Goal: Transaction & Acquisition: Obtain resource

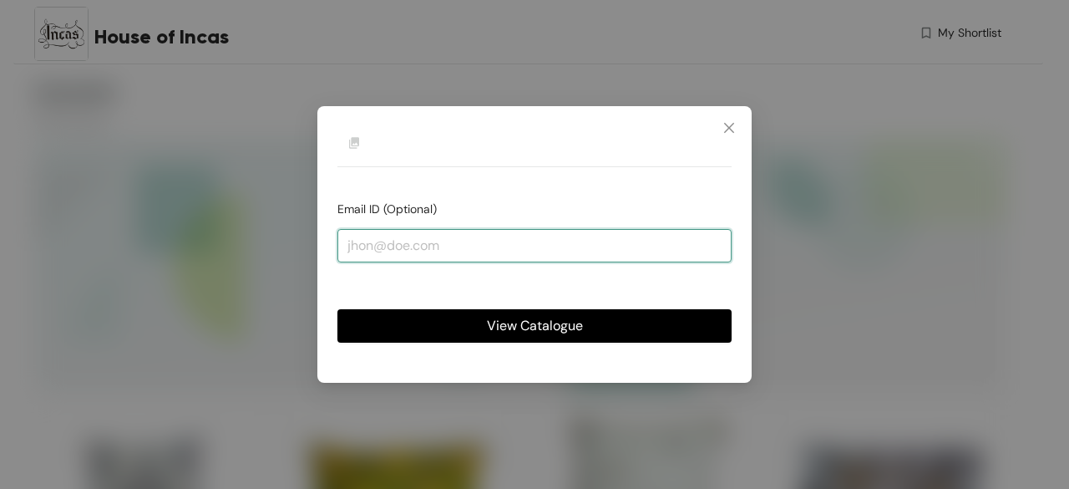
click at [346, 241] on input "email" at bounding box center [534, 245] width 394 height 33
type input "[PERSON_NAME][EMAIL_ADDRESS][DOMAIN_NAME]"
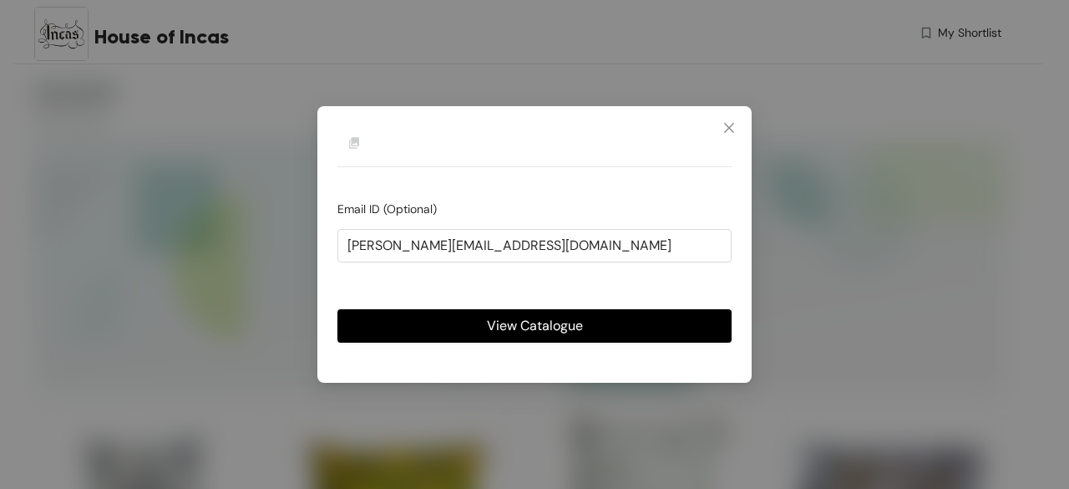
click at [509, 327] on span "View Catalogue" at bounding box center [535, 325] width 96 height 21
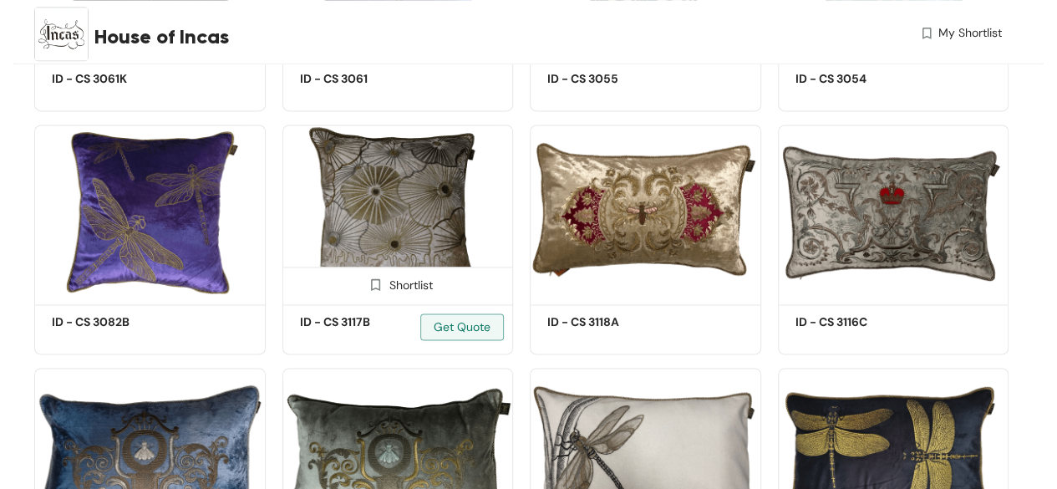
scroll to position [4343, 0]
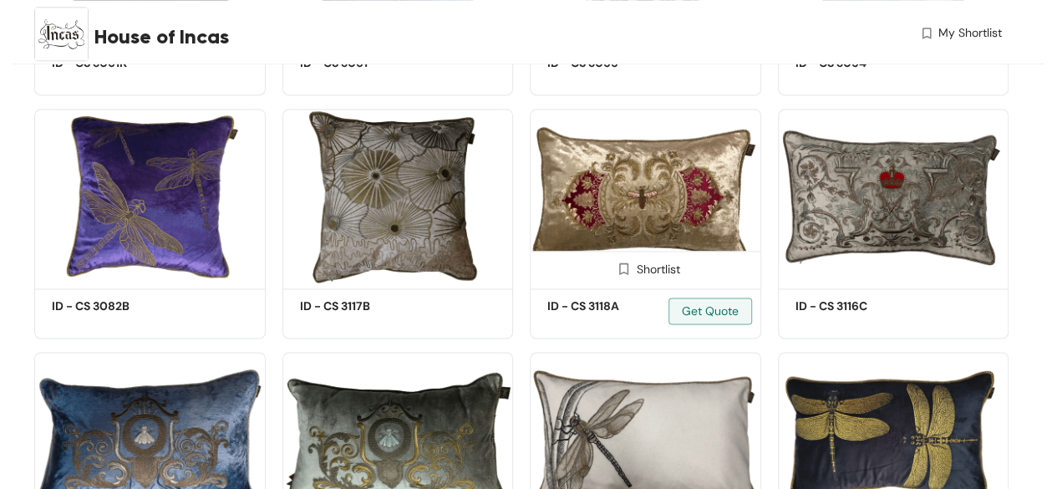
click at [622, 273] on img at bounding box center [624, 269] width 16 height 16
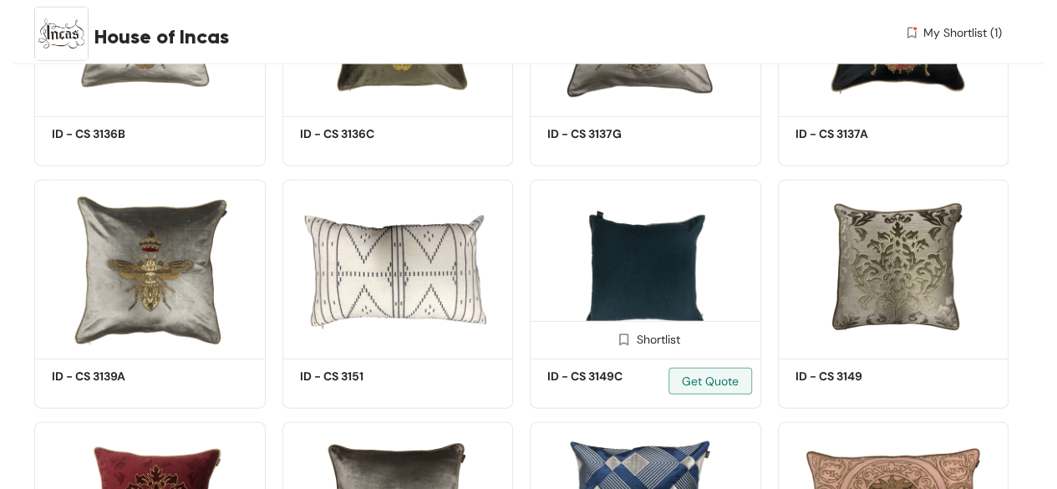
scroll to position [5513, 0]
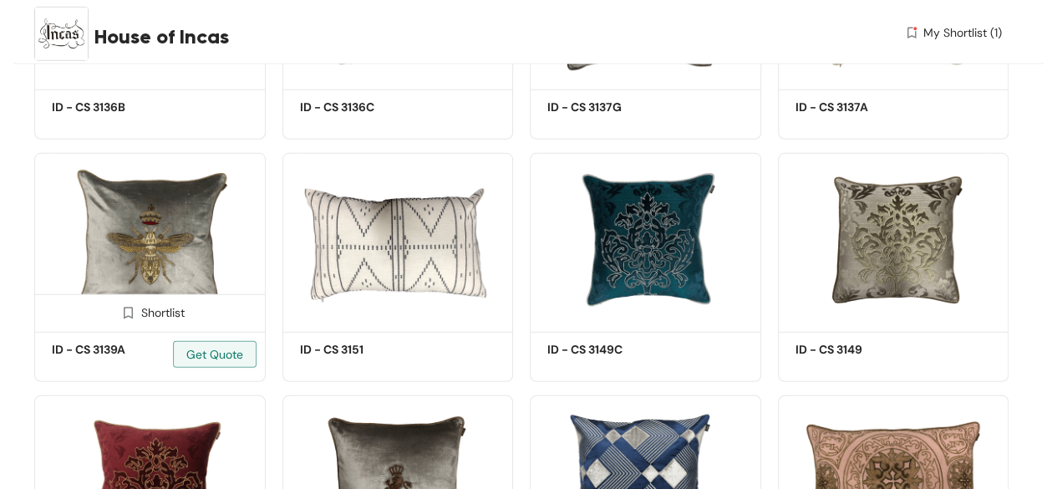
click at [176, 244] on img at bounding box center [149, 240] width 231 height 175
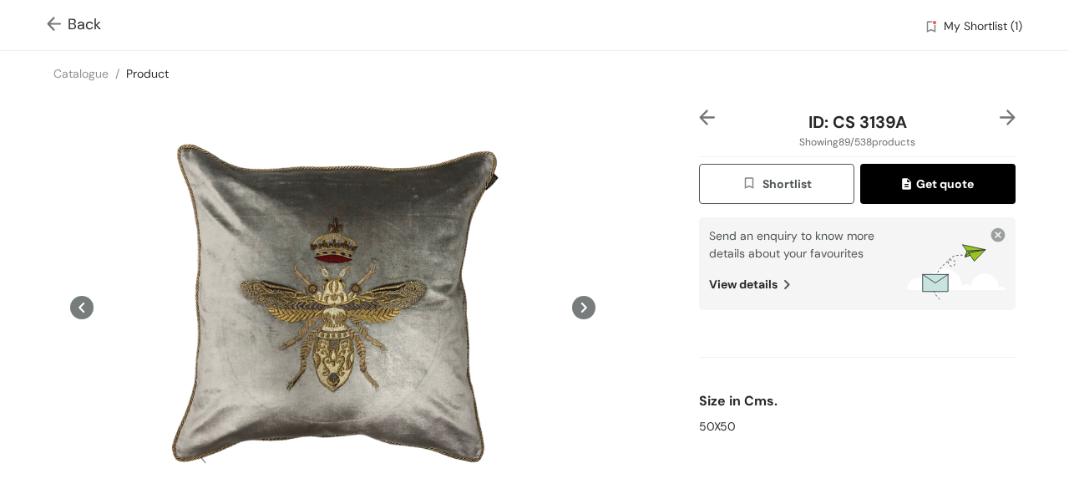
click at [53, 19] on img at bounding box center [57, 26] width 21 height 18
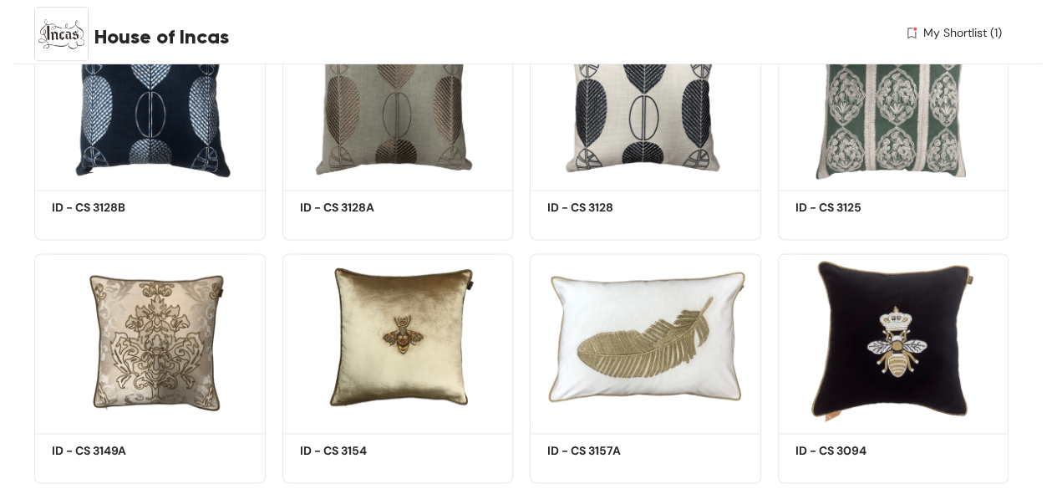
scroll to position [7437, 0]
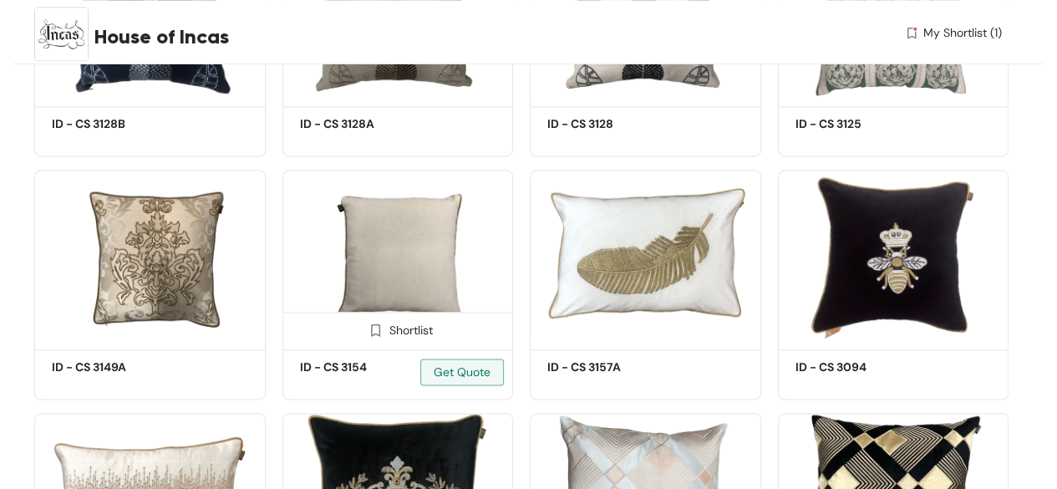
click at [391, 263] on img at bounding box center [397, 257] width 231 height 175
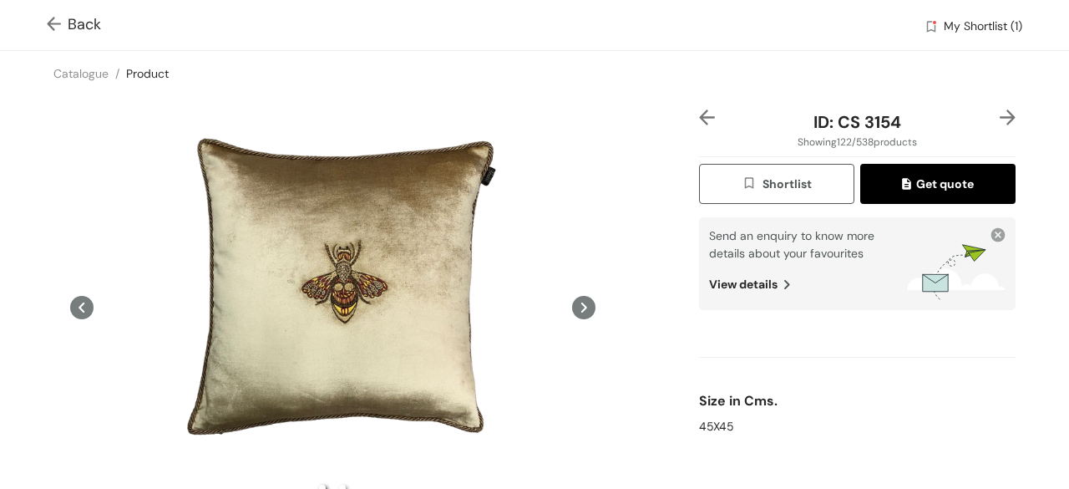
click at [575, 296] on icon at bounding box center [583, 307] width 23 height 23
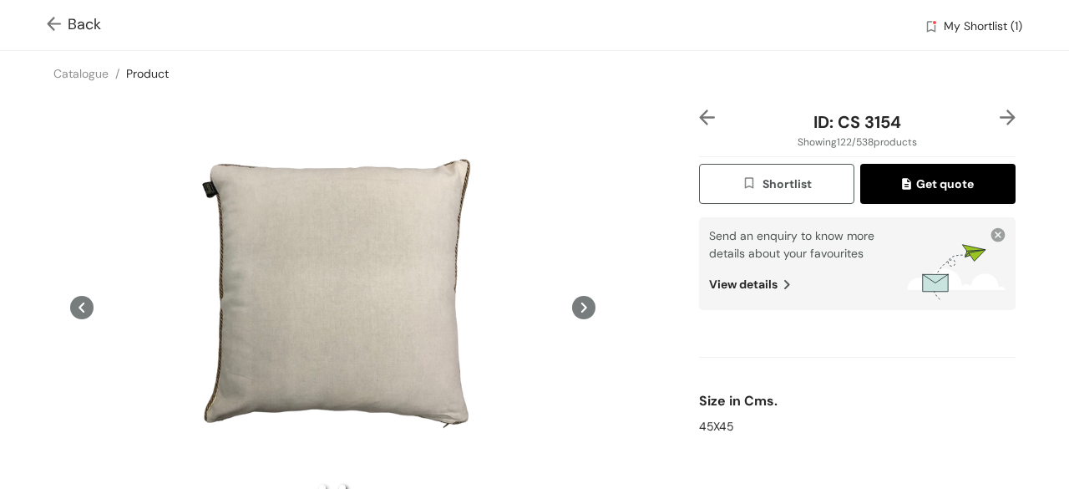
click at [575, 296] on icon at bounding box center [583, 307] width 23 height 23
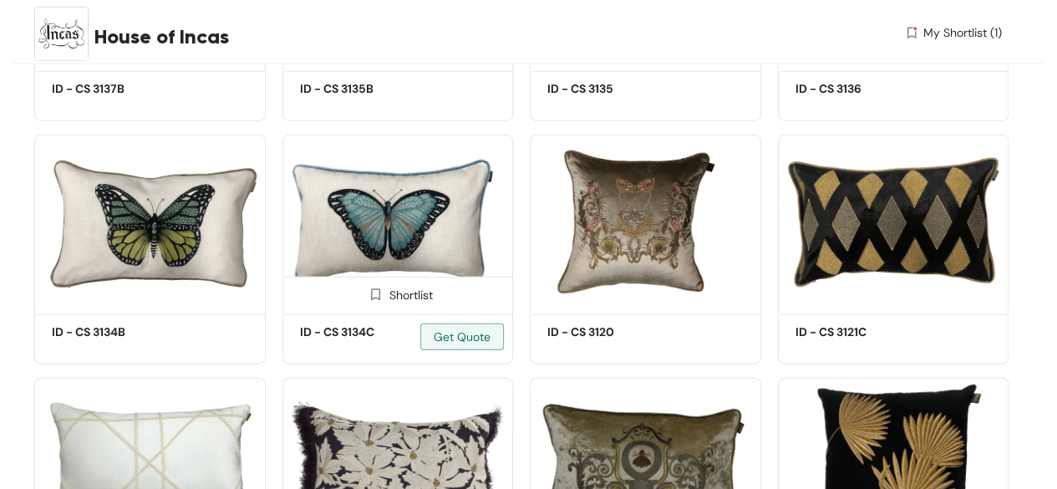
scroll to position [8687, 0]
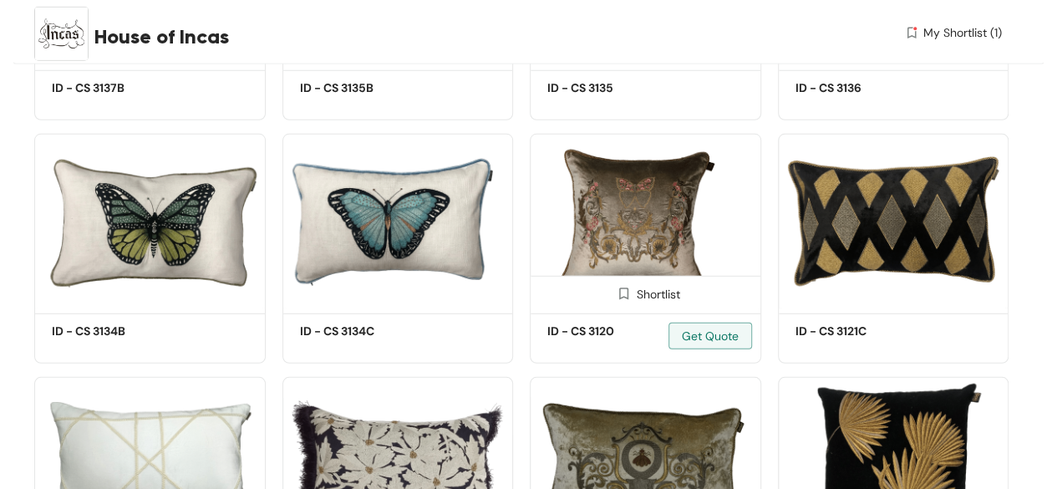
click at [637, 246] on img at bounding box center [645, 221] width 231 height 175
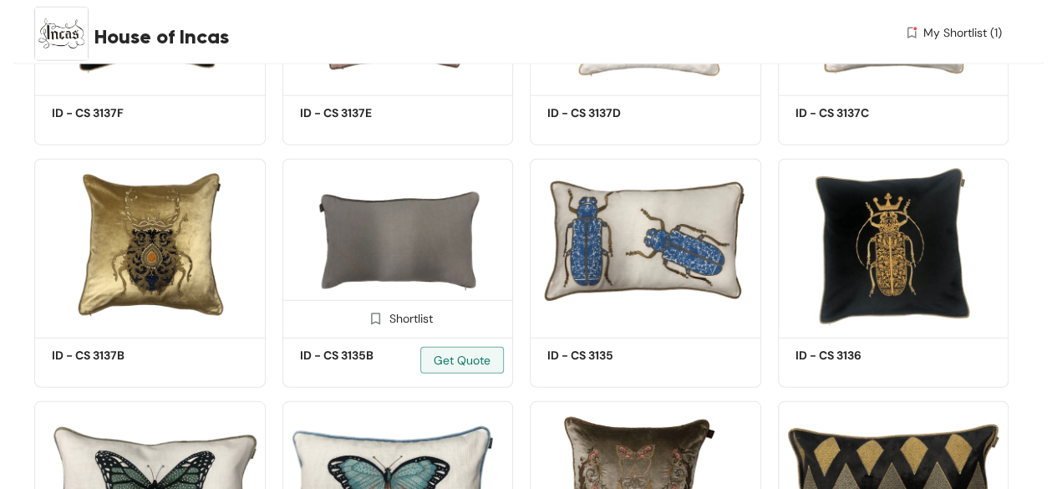
scroll to position [8606, 0]
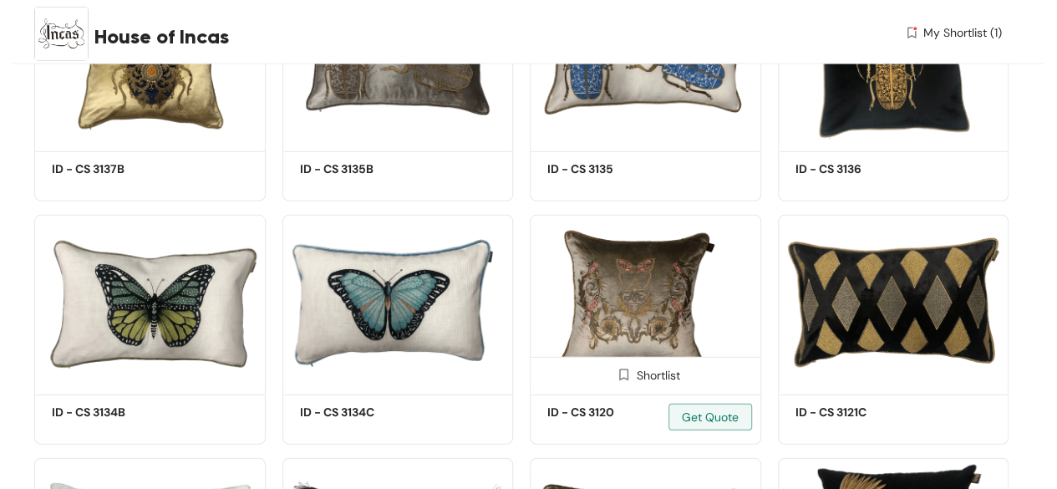
click at [631, 305] on img at bounding box center [645, 302] width 231 height 175
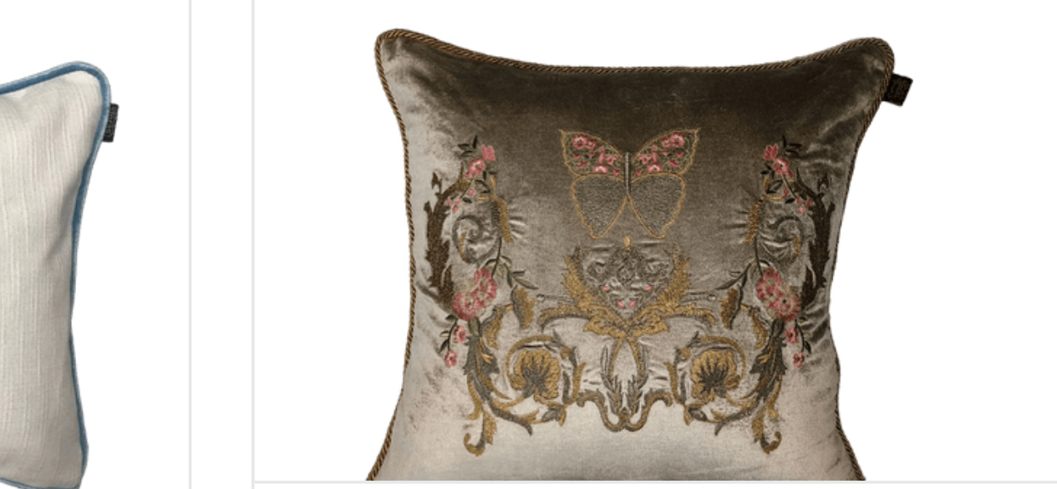
scroll to position [8605, 0]
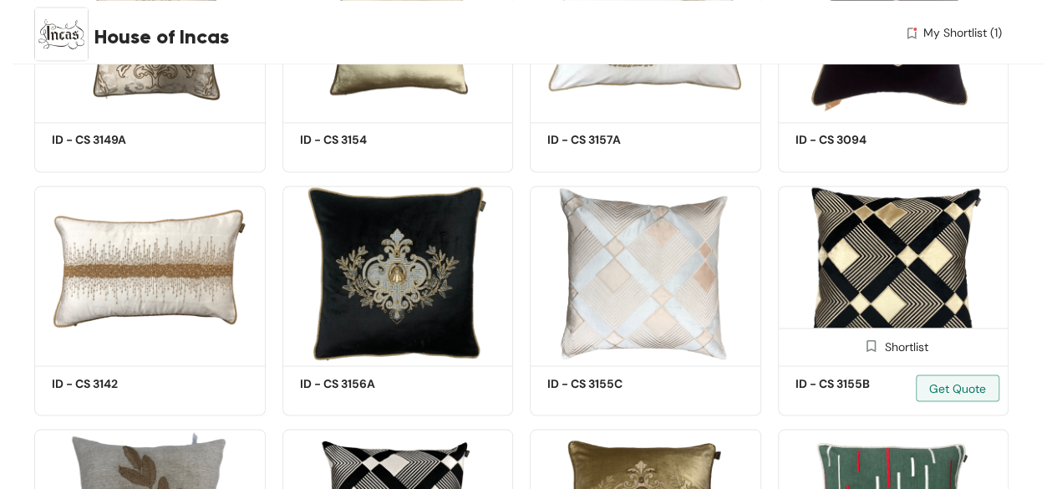
scroll to position [7432, 0]
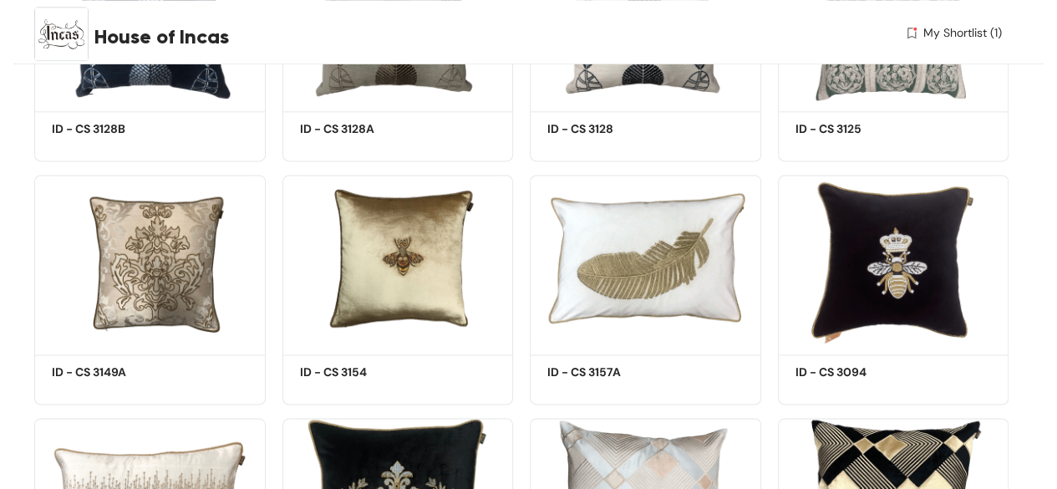
click at [940, 32] on span "My Shortlist (1)" at bounding box center [962, 33] width 79 height 18
